Goal: Navigation & Orientation: Find specific page/section

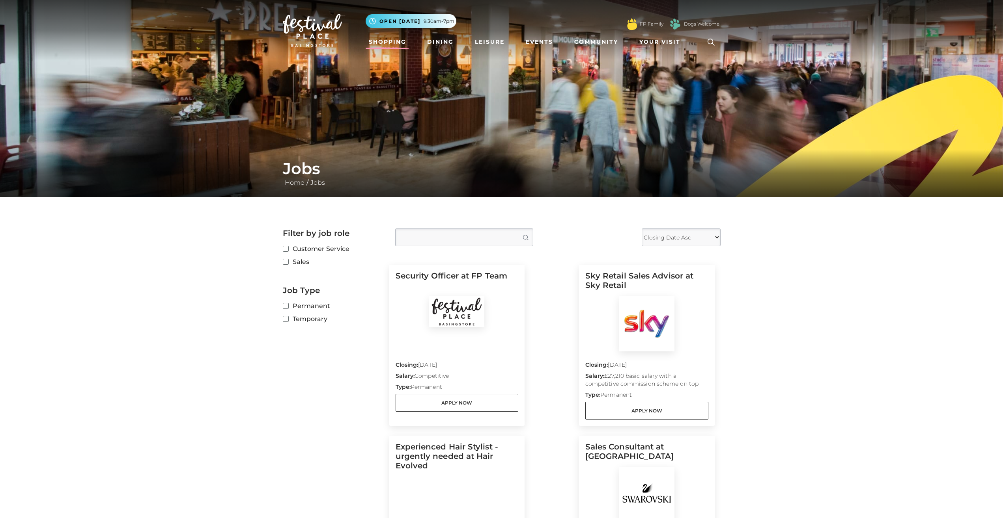
click at [390, 43] on link "Shopping" at bounding box center [387, 42] width 44 height 15
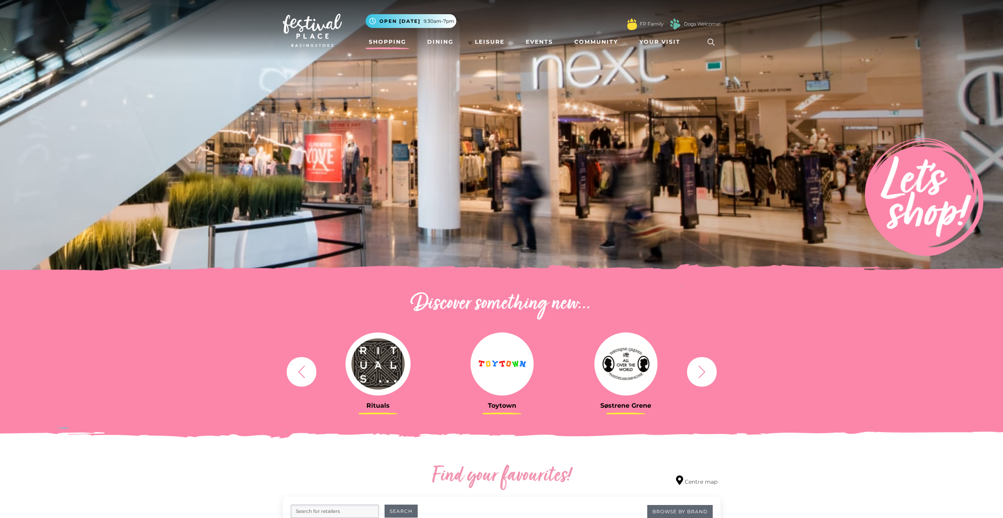
click at [500, 371] on img at bounding box center [501, 364] width 63 height 63
click at [321, 30] on img at bounding box center [312, 30] width 59 height 33
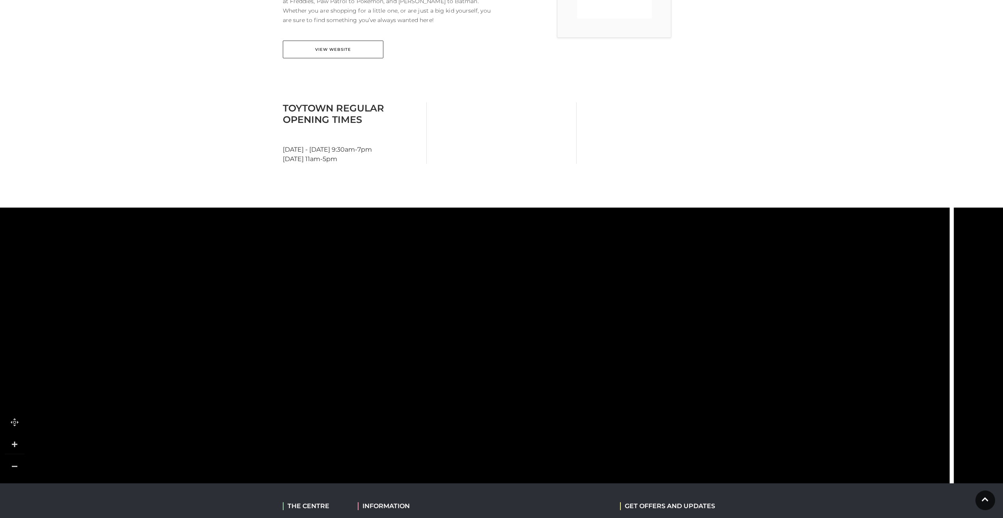
scroll to position [282, 0]
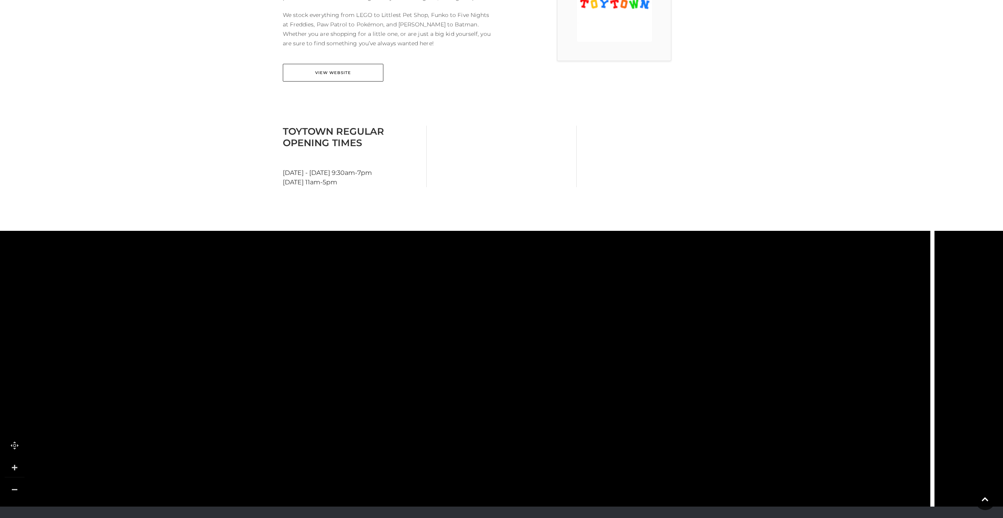
drag, startPoint x: 574, startPoint y: 286, endPoint x: 556, endPoint y: 391, distance: 107.3
click at [525, 416] on tspan "Ann Summers" at bounding box center [525, 416] width 0 height 0
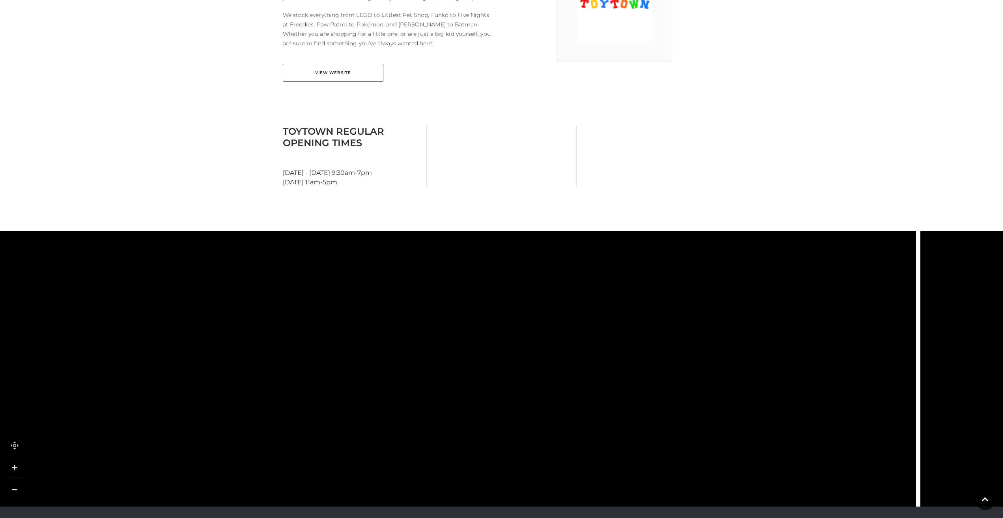
drag, startPoint x: 558, startPoint y: 334, endPoint x: 557, endPoint y: 381, distance: 46.9
click at [557, 358] on icon at bounding box center [508, 291] width 130 height 134
drag, startPoint x: 556, startPoint y: 302, endPoint x: 554, endPoint y: 345, distance: 43.8
click at [554, 304] on rect at bounding box center [533, 290] width 50 height 28
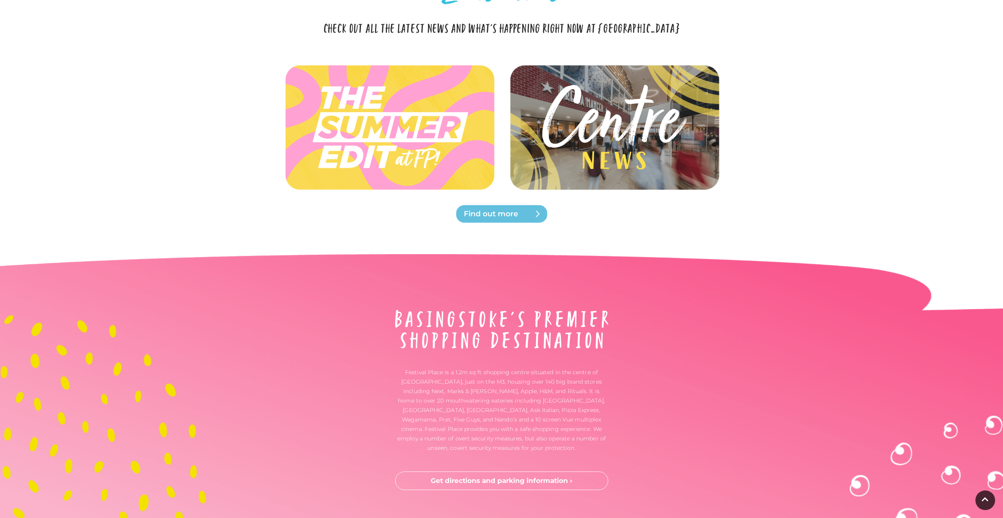
scroll to position [1850, 0]
